Goal: Task Accomplishment & Management: Manage account settings

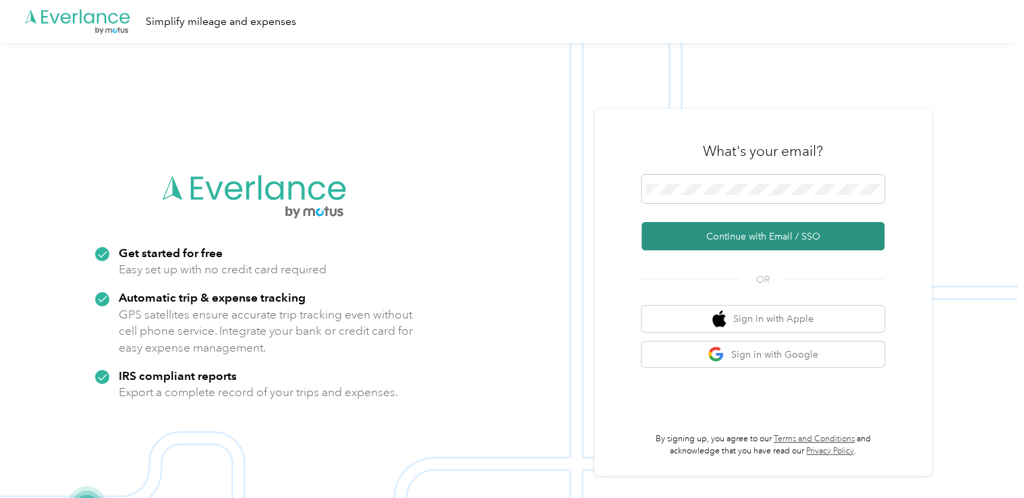
click at [695, 233] on button "Continue with Email / SSO" at bounding box center [762, 236] width 243 height 28
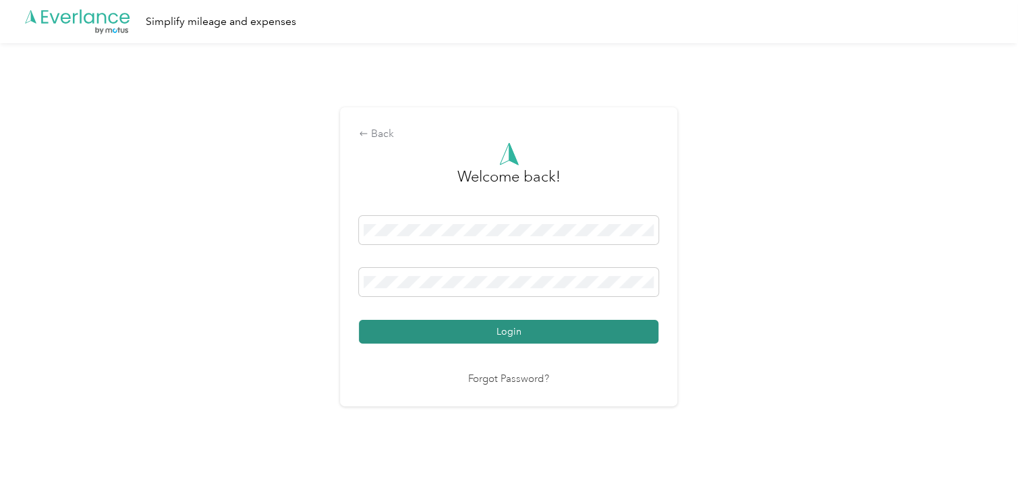
click at [471, 333] on button "Login" at bounding box center [508, 332] width 299 height 24
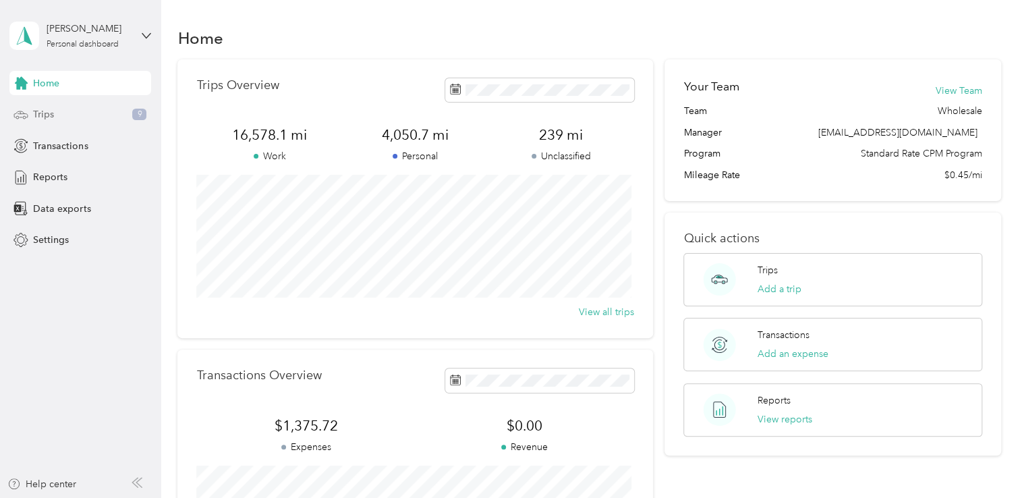
click at [43, 117] on span "Trips" at bounding box center [43, 114] width 21 height 14
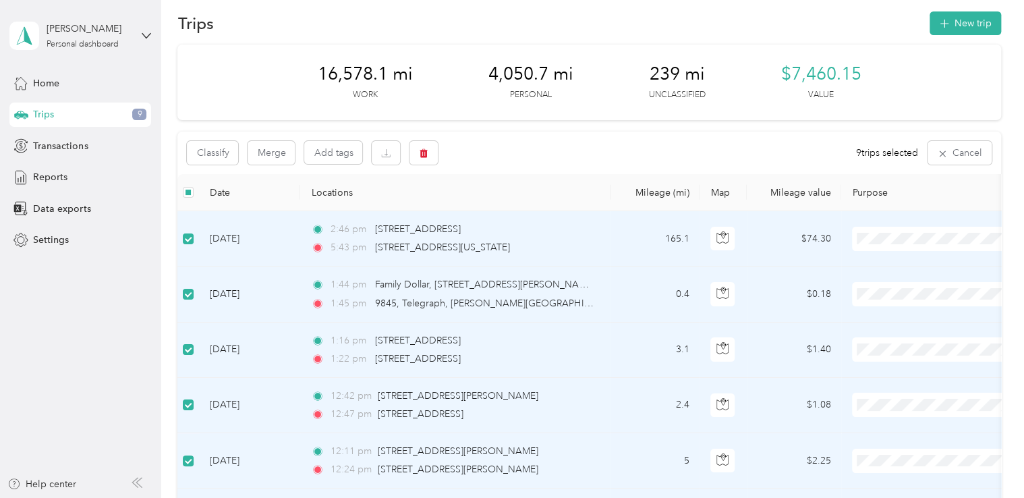
scroll to position [8, 0]
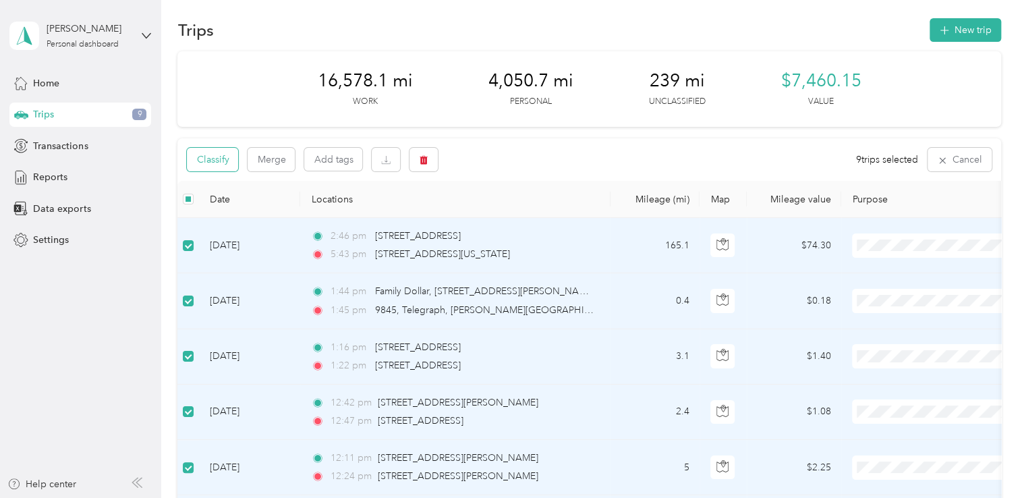
click at [214, 158] on button "Classify" at bounding box center [212, 160] width 51 height 24
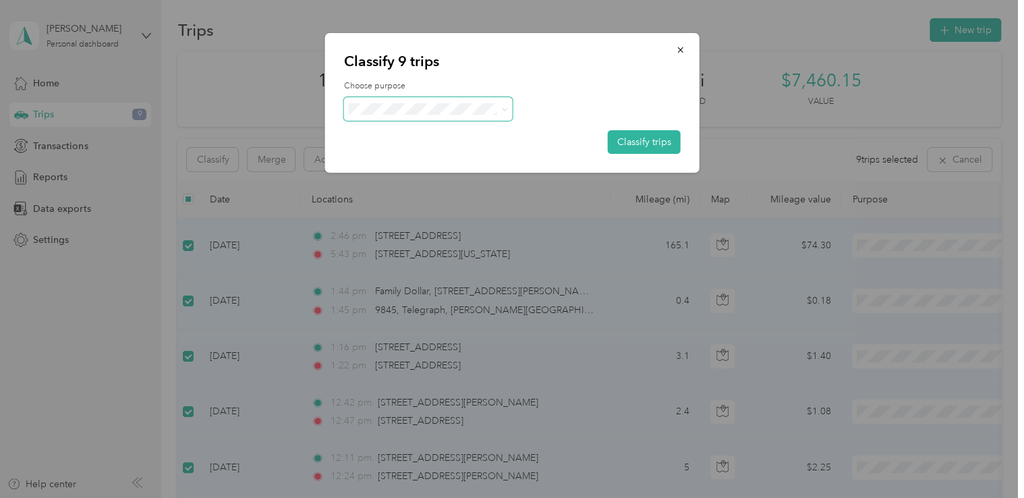
click at [505, 107] on icon at bounding box center [504, 110] width 6 height 6
click at [408, 133] on span "St. [PERSON_NAME]" at bounding box center [439, 134] width 125 height 14
click at [635, 140] on button "Classify trips" at bounding box center [644, 142] width 73 height 24
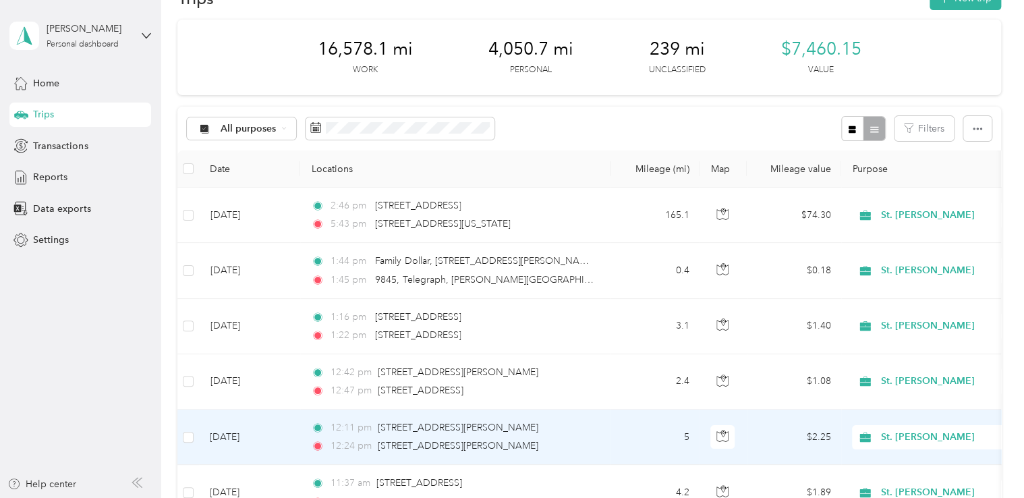
scroll to position [0, 0]
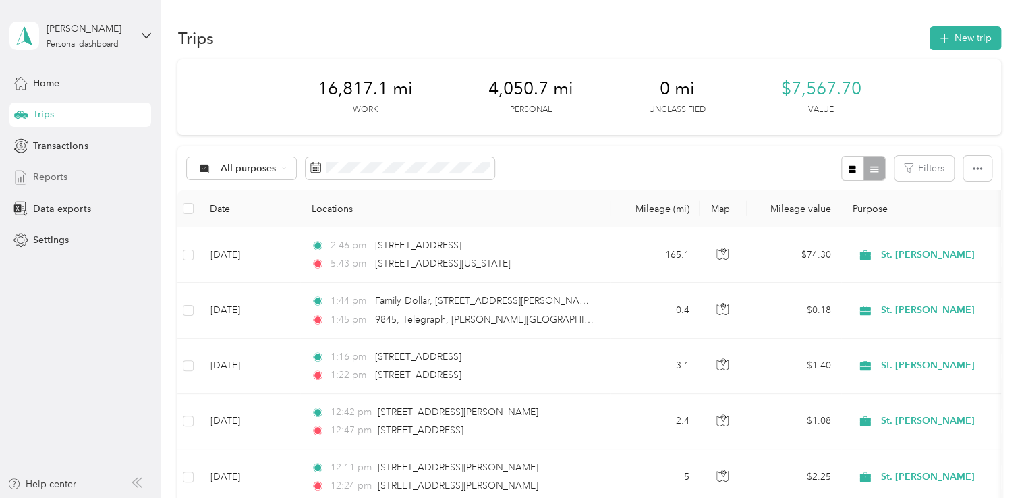
click at [51, 171] on span "Reports" at bounding box center [50, 177] width 34 height 14
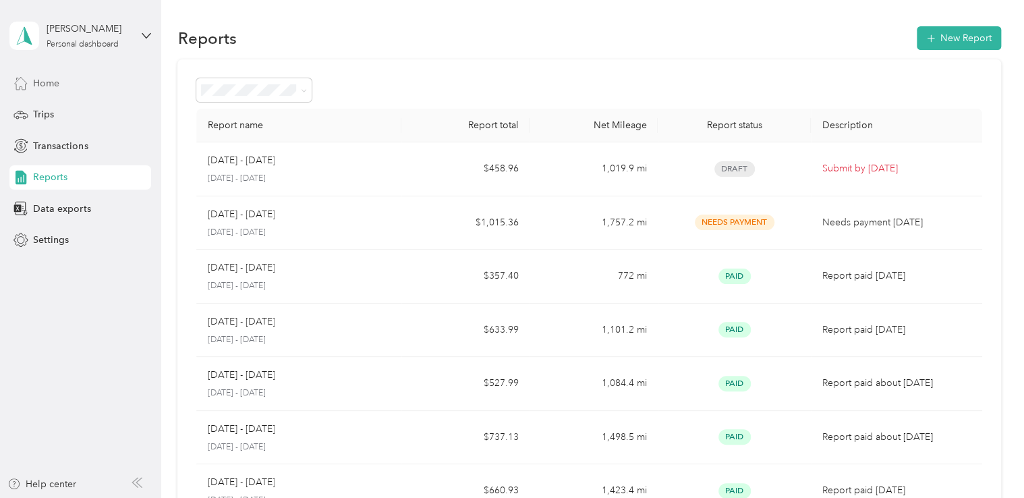
click at [45, 83] on span "Home" at bounding box center [46, 83] width 26 height 14
